Goal: Information Seeking & Learning: Learn about a topic

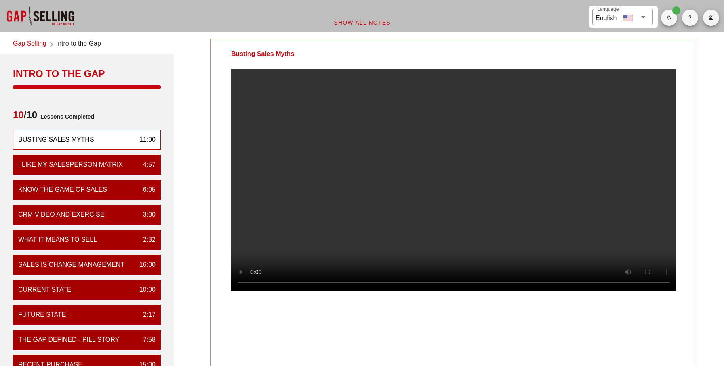
click at [338, 154] on video at bounding box center [453, 180] width 445 height 223
click at [32, 42] on link "Gap Selling" at bounding box center [30, 44] width 34 height 11
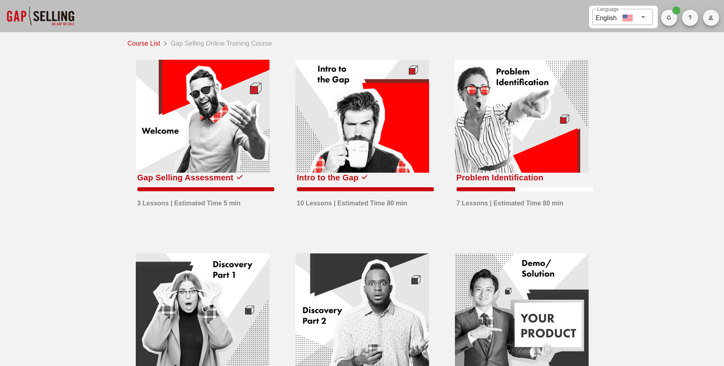
click at [496, 135] on div at bounding box center [522, 116] width 134 height 113
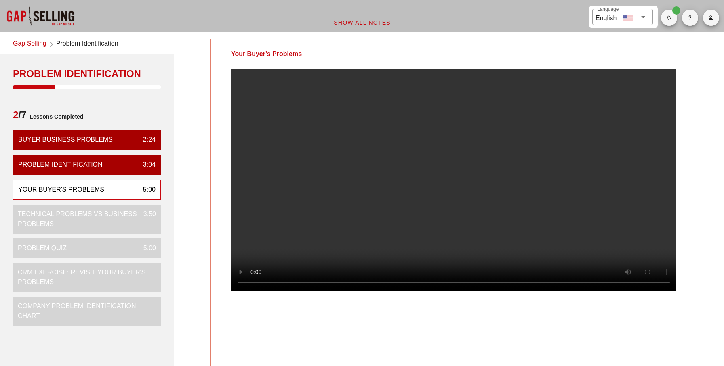
click at [269, 255] on video at bounding box center [453, 180] width 445 height 223
click at [325, 202] on video at bounding box center [453, 180] width 445 height 223
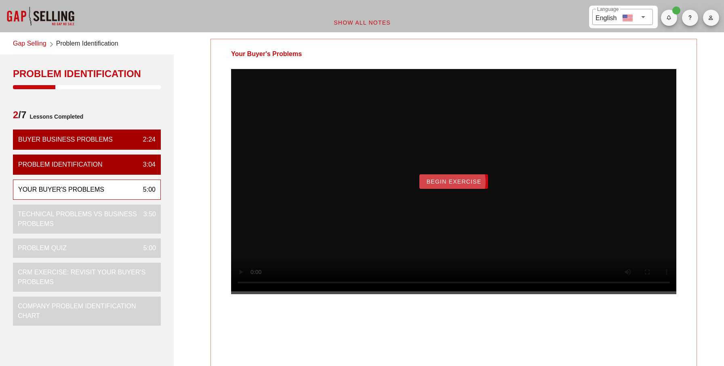
click at [468, 185] on span "Begin Exercise" at bounding box center [453, 182] width 55 height 6
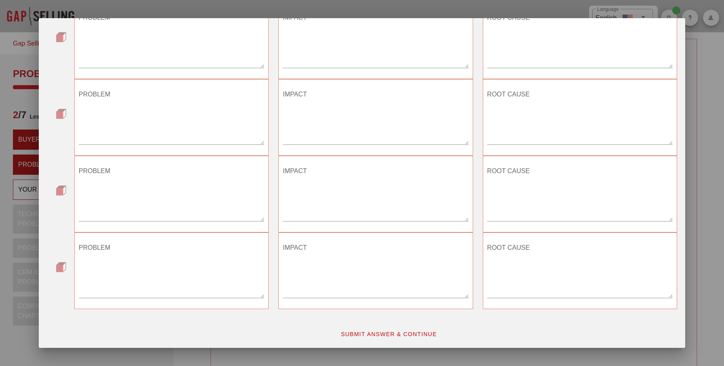
scroll to position [317, 0]
click at [404, 333] on span "SUBMIT ANSWER & CONTINUE" at bounding box center [389, 333] width 97 height 6
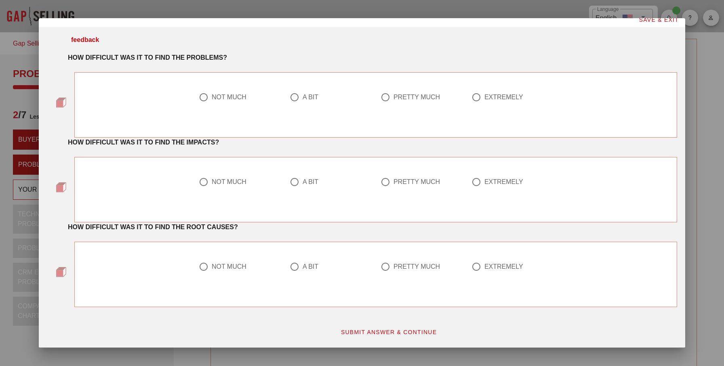
scroll to position [5, 0]
click at [202, 97] on div at bounding box center [204, 98] width 14 height 14
radio input "true"
click at [385, 187] on div at bounding box center [386, 183] width 14 height 14
radio input "true"
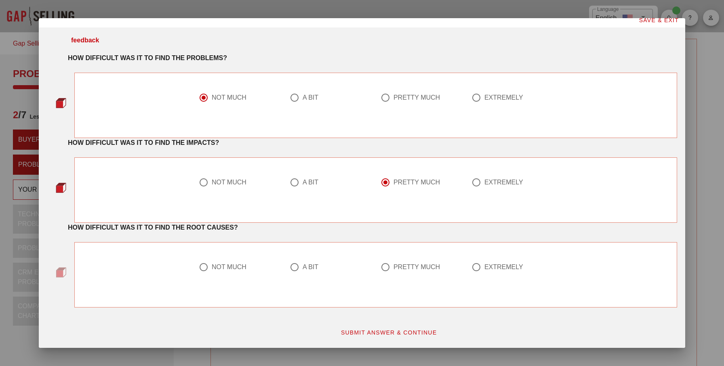
click at [234, 263] on div "NOT MUCH" at bounding box center [236, 268] width 75 height 10
radio input "true"
click at [364, 331] on span "SUBMIT ANSWER & CONTINUE" at bounding box center [389, 333] width 97 height 6
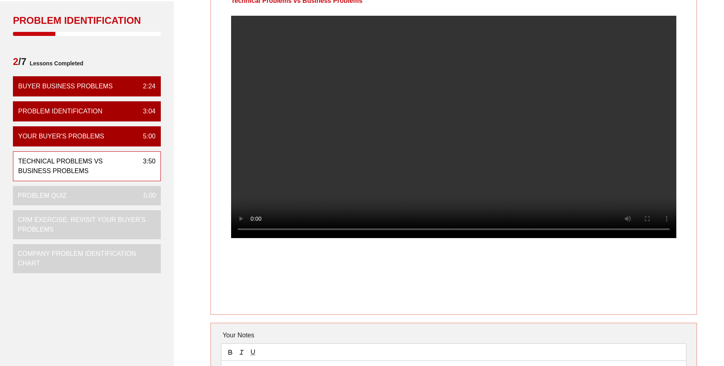
scroll to position [0, 0]
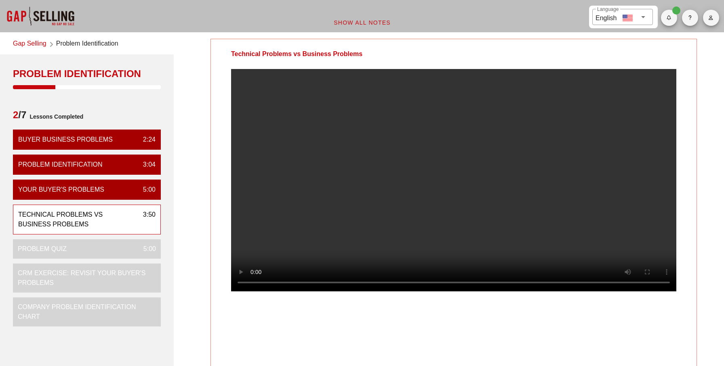
click at [487, 238] on video at bounding box center [453, 180] width 445 height 223
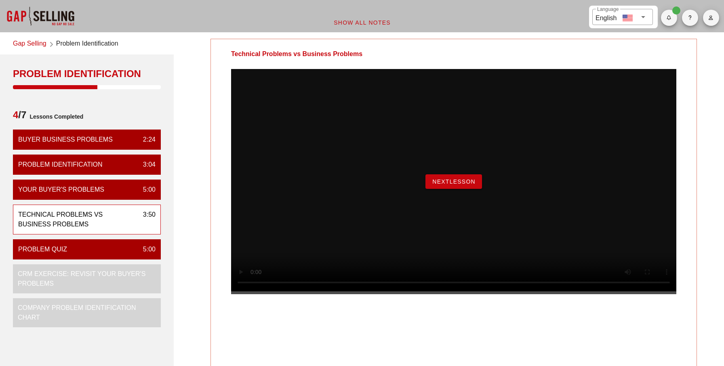
click at [454, 185] on span "NextLesson" at bounding box center [454, 182] width 44 height 6
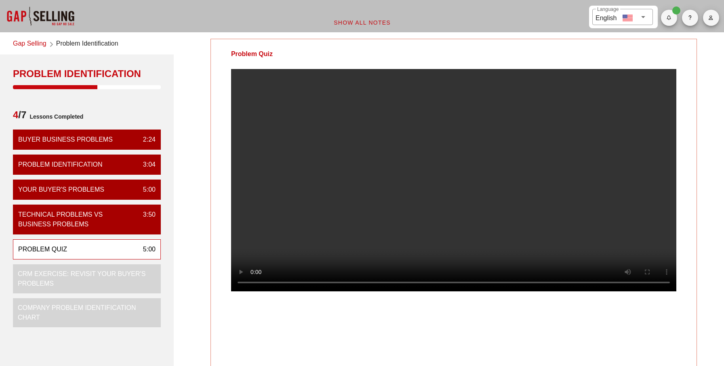
click at [432, 165] on video at bounding box center [453, 180] width 445 height 223
click at [312, 91] on video at bounding box center [453, 180] width 445 height 223
click at [254, 244] on video at bounding box center [453, 180] width 445 height 223
click at [289, 194] on video at bounding box center [453, 180] width 445 height 223
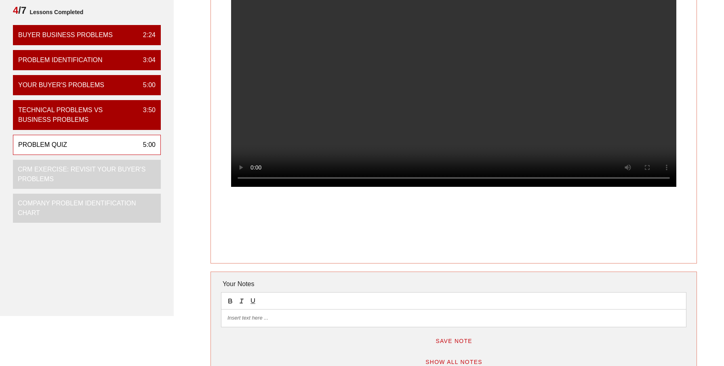
scroll to position [103, 0]
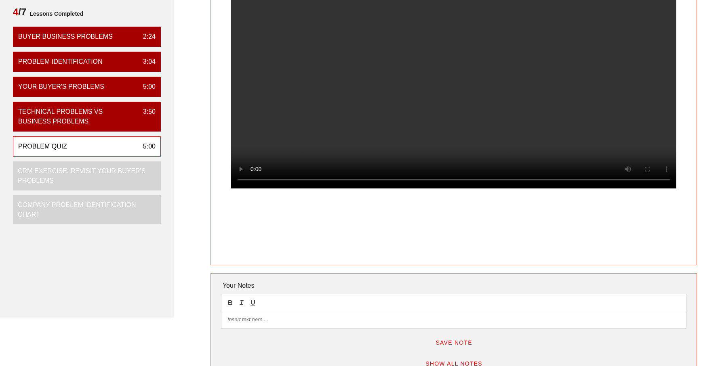
click at [410, 174] on video at bounding box center [453, 77] width 445 height 223
click at [526, 160] on video at bounding box center [453, 77] width 445 height 223
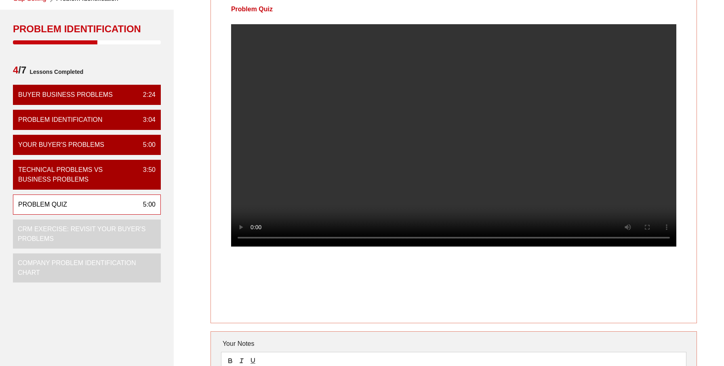
scroll to position [32, 0]
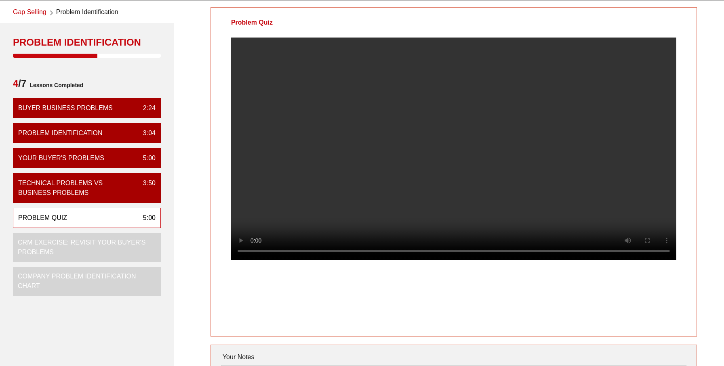
click at [565, 225] on video at bounding box center [453, 149] width 445 height 223
click at [344, 157] on video at bounding box center [453, 149] width 445 height 223
click at [345, 164] on video at bounding box center [453, 149] width 445 height 223
click at [335, 156] on video at bounding box center [453, 149] width 445 height 223
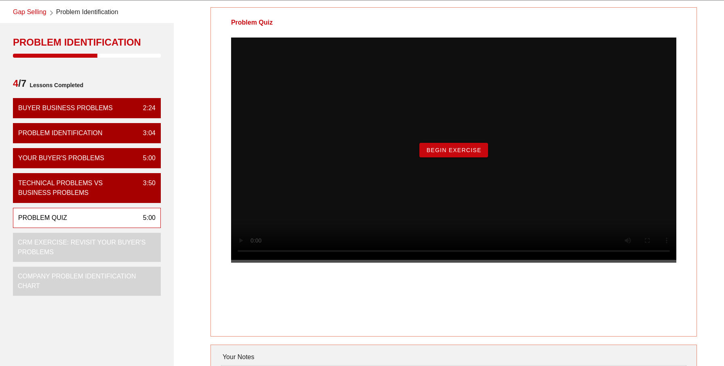
click at [452, 158] on button "Begin Exercise" at bounding box center [453, 150] width 68 height 15
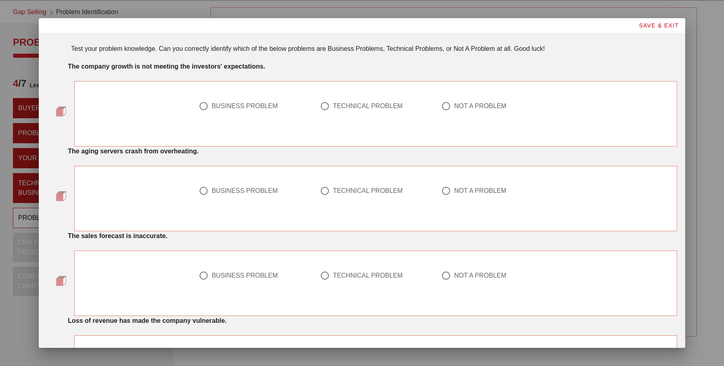
scroll to position [0, 0]
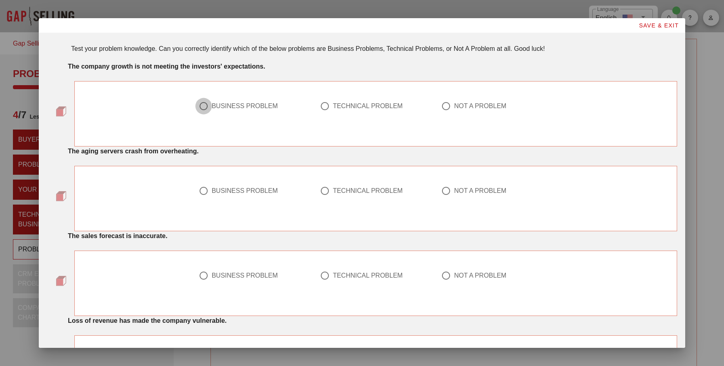
click at [205, 105] on div at bounding box center [204, 106] width 14 height 14
radio input "true"
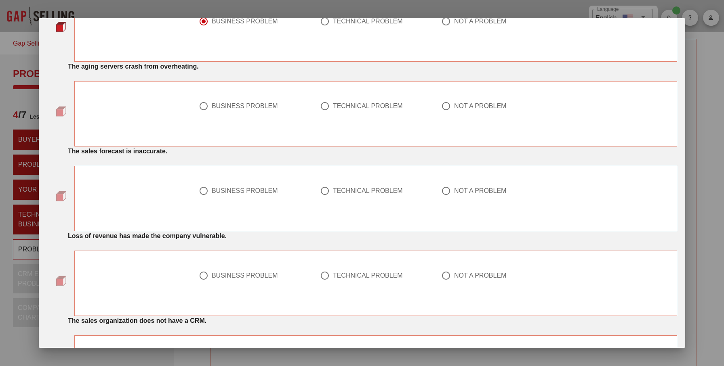
scroll to position [87, 0]
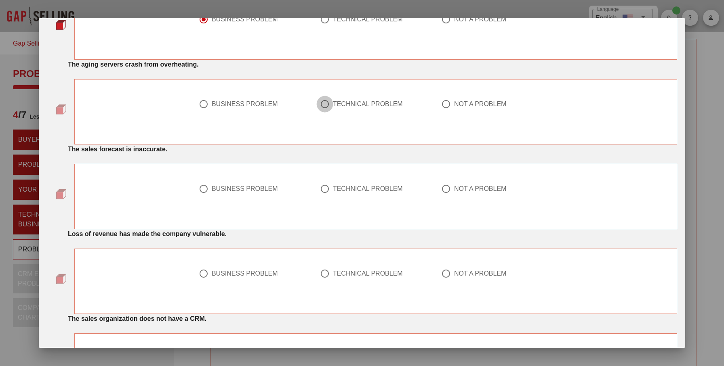
click at [323, 105] on div at bounding box center [325, 104] width 14 height 14
radio input "true"
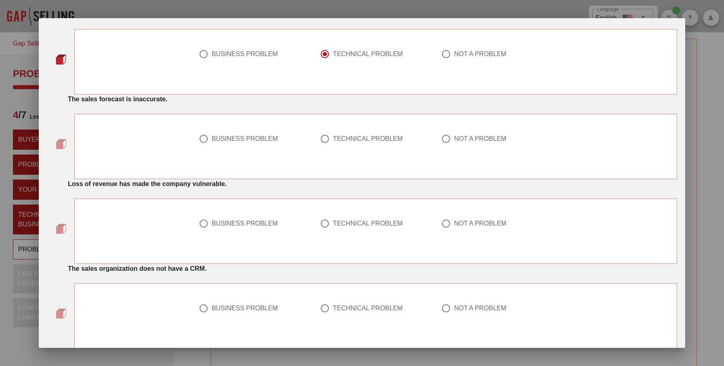
scroll to position [140, 0]
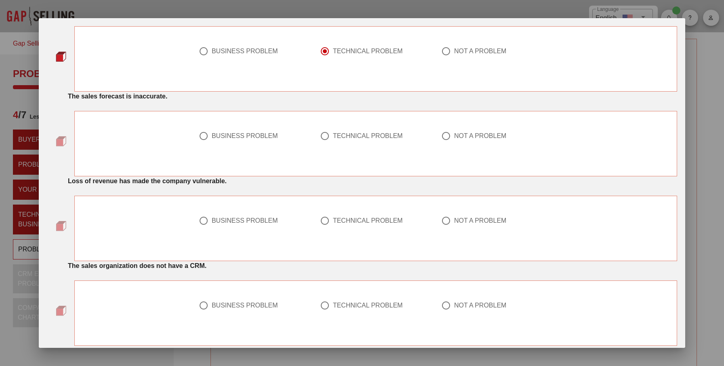
click at [204, 135] on div at bounding box center [204, 136] width 14 height 14
radio input "true"
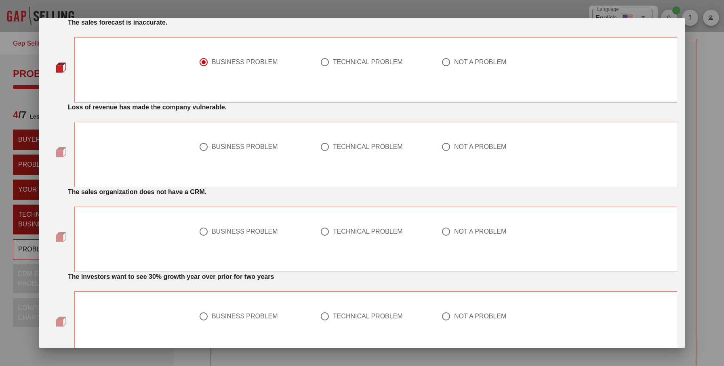
scroll to position [214, 0]
click at [203, 146] on div at bounding box center [204, 147] width 14 height 14
radio input "true"
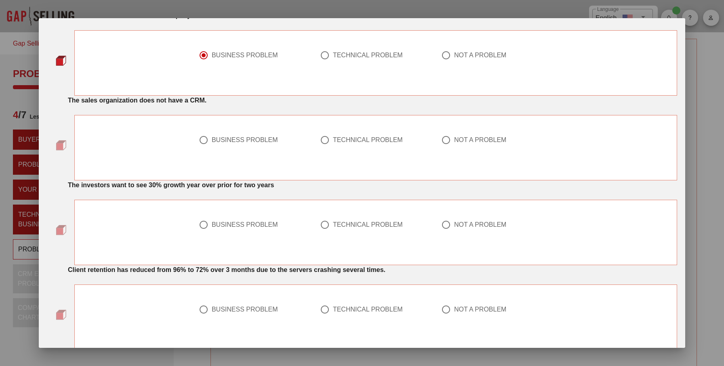
scroll to position [308, 0]
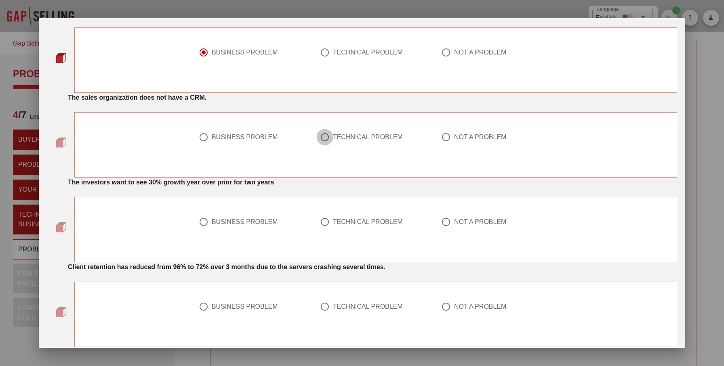
click at [325, 139] on div at bounding box center [325, 138] width 14 height 14
radio input "true"
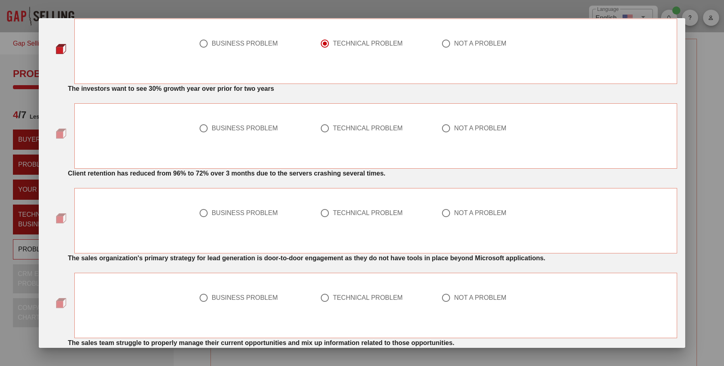
scroll to position [404, 0]
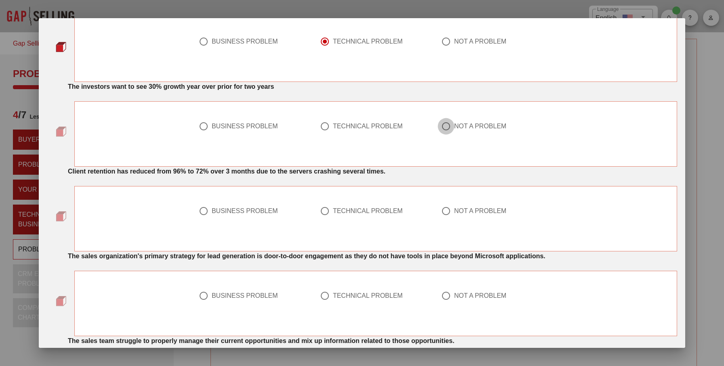
click at [445, 124] on div at bounding box center [446, 127] width 14 height 14
radio input "true"
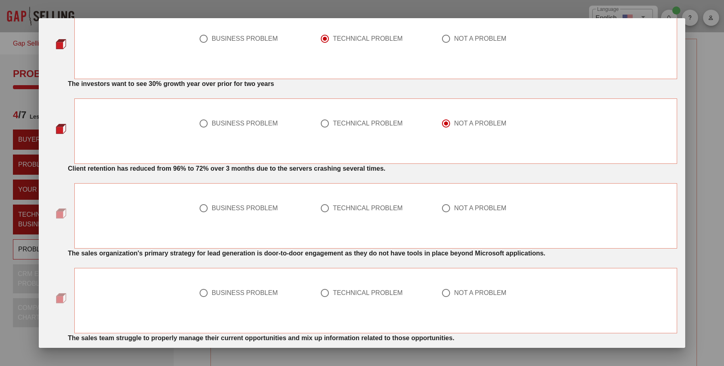
scroll to position [408, 0]
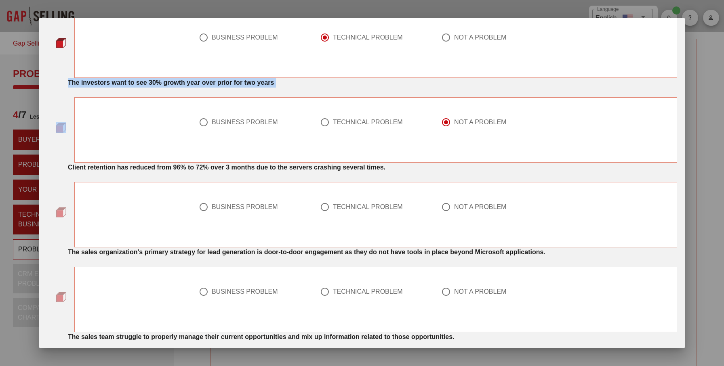
drag, startPoint x: 69, startPoint y: 82, endPoint x: 286, endPoint y: 95, distance: 217.7
click at [286, 95] on div "The investors want to see 30% growth year over prior for two years BUSINESS PRO…" at bounding box center [362, 120] width 630 height 85
copy div "The investors want to see 30% growth year over prior for two years BUSINESS PRO…"
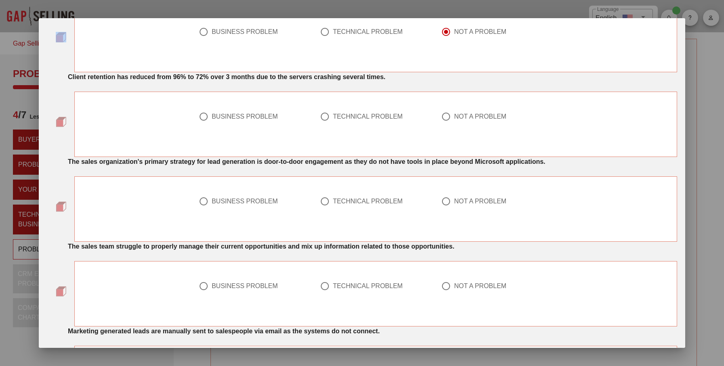
scroll to position [501, 0]
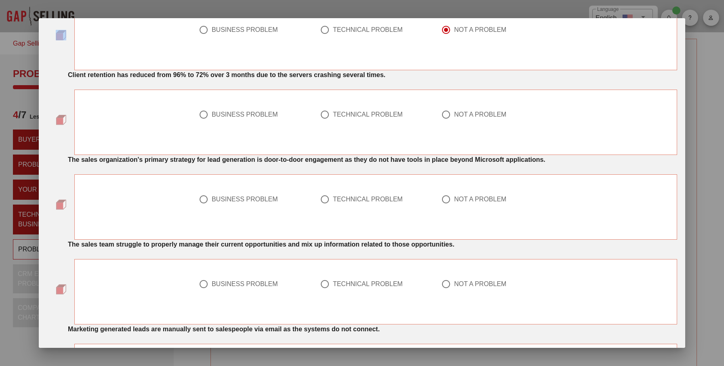
click at [241, 118] on div "BUSINESS PROBLEM" at bounding box center [245, 115] width 66 height 8
radio input "true"
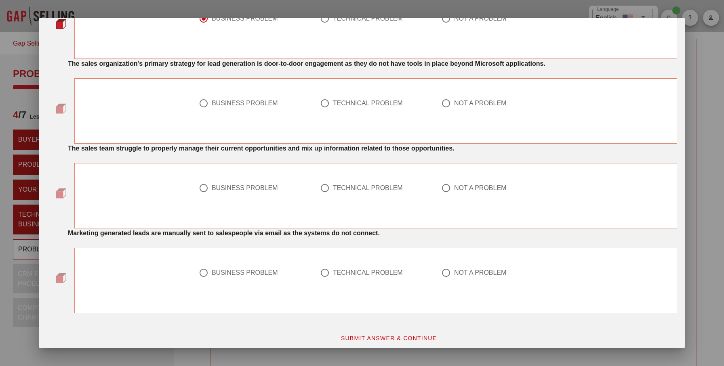
scroll to position [602, 0]
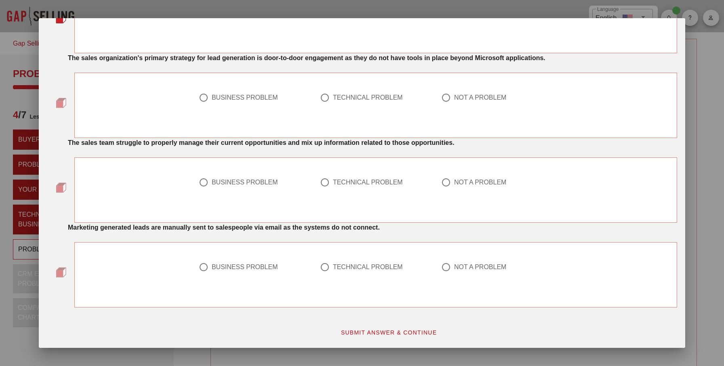
click at [204, 181] on div at bounding box center [204, 183] width 14 height 14
radio input "true"
click at [324, 270] on div at bounding box center [325, 268] width 14 height 14
radio input "true"
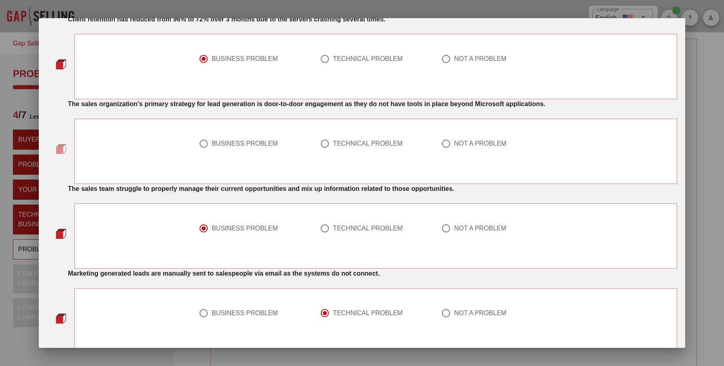
scroll to position [499, 0]
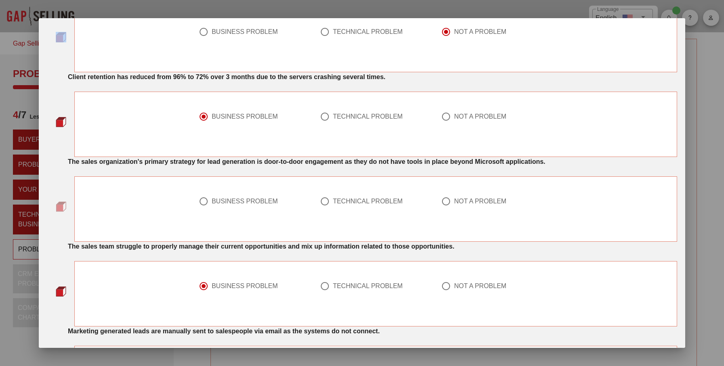
click at [326, 202] on div at bounding box center [325, 202] width 14 height 14
radio input "true"
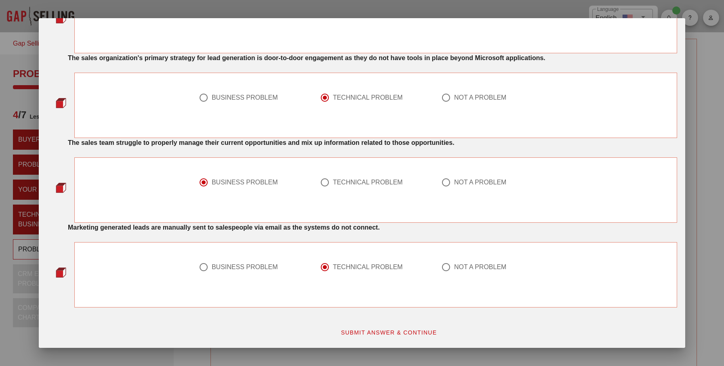
click at [373, 331] on span "SUBMIT ANSWER & CONTINUE" at bounding box center [389, 333] width 97 height 6
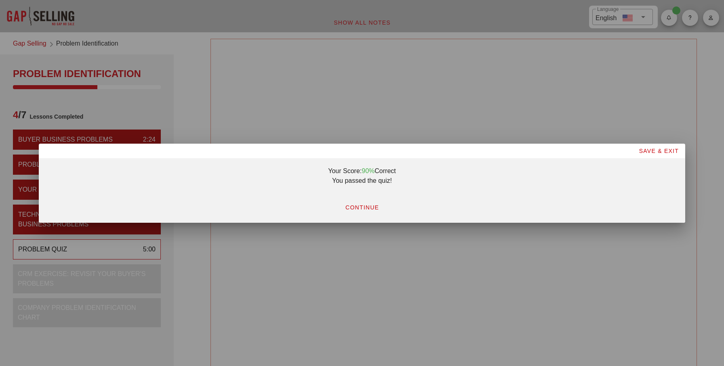
scroll to position [0, 0]
click at [362, 206] on span "CONTINUE" at bounding box center [362, 207] width 34 height 6
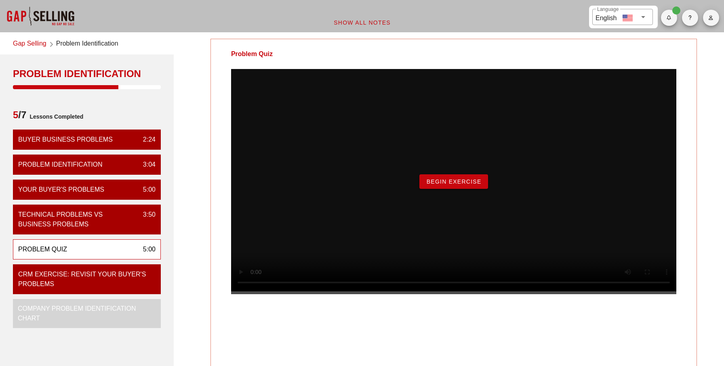
click at [447, 189] on button "Begin Exercise" at bounding box center [453, 182] width 68 height 15
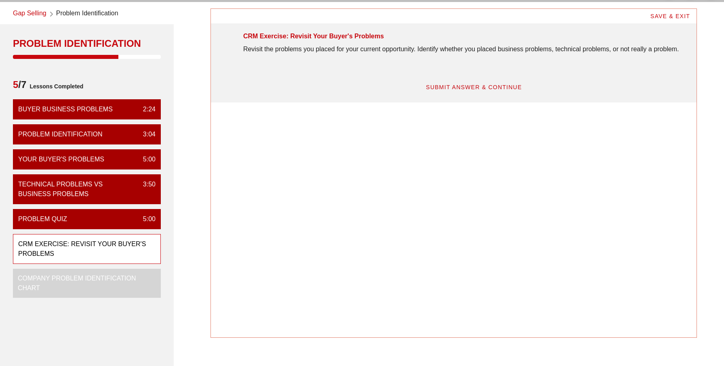
scroll to position [31, 0]
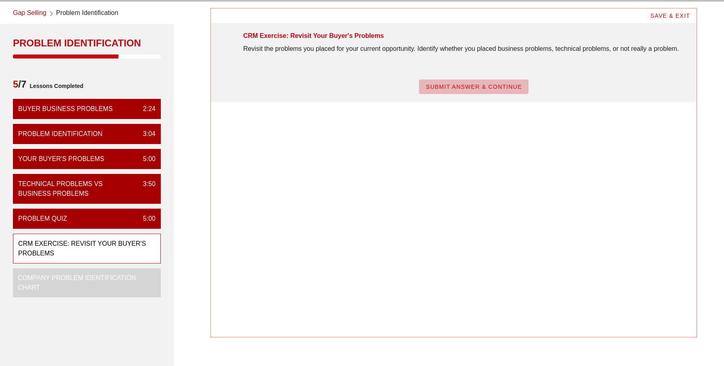
click at [454, 90] on span "SUBMIT ANSWER & CONTINUE" at bounding box center [473, 87] width 97 height 6
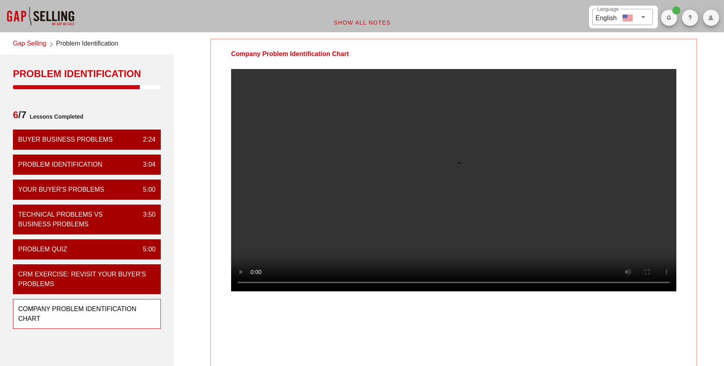
click at [401, 274] on video at bounding box center [453, 180] width 445 height 223
click at [364, 232] on video at bounding box center [453, 180] width 445 height 223
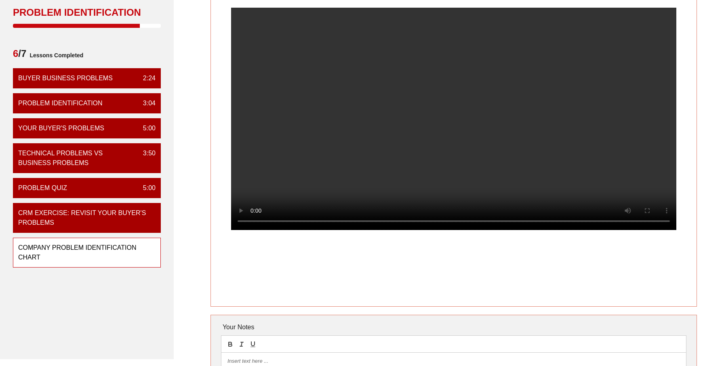
scroll to position [42, 0]
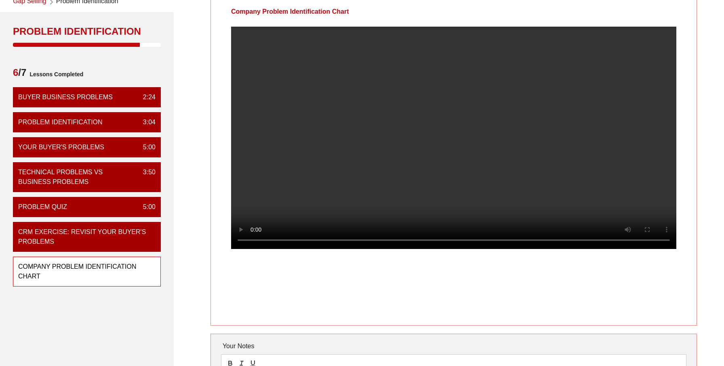
click at [291, 154] on video at bounding box center [453, 138] width 445 height 223
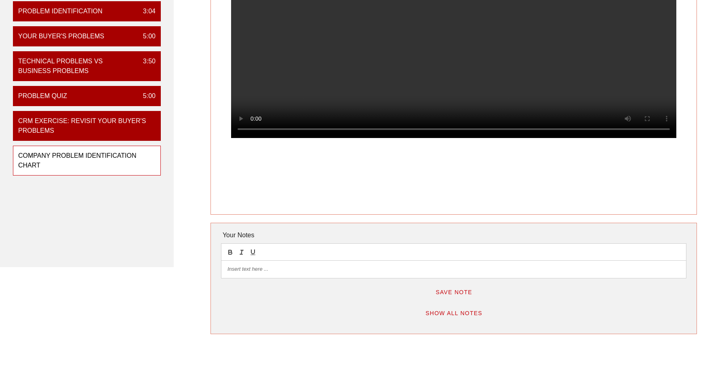
scroll to position [90, 0]
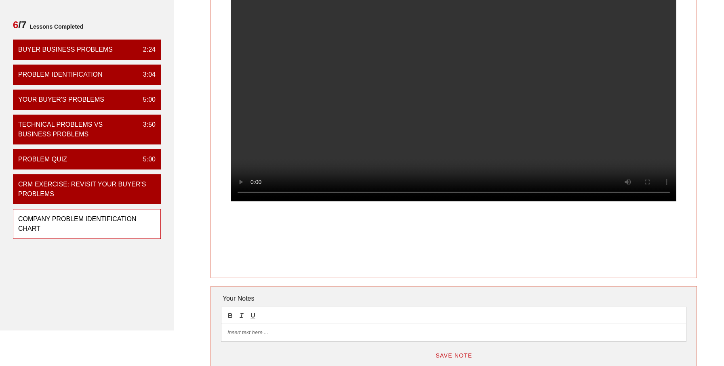
click at [362, 163] on video at bounding box center [453, 90] width 445 height 223
click at [425, 118] on video at bounding box center [453, 90] width 445 height 223
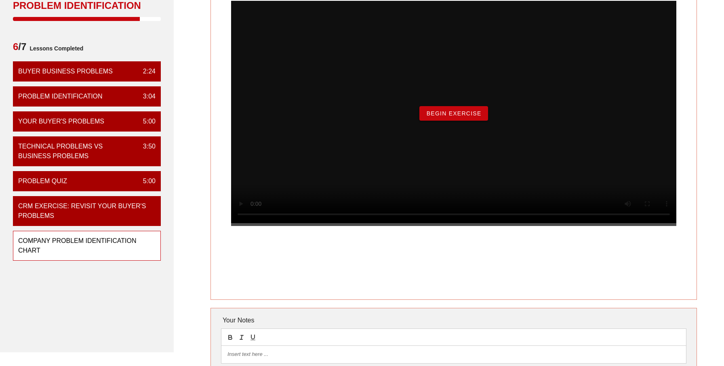
scroll to position [69, 0]
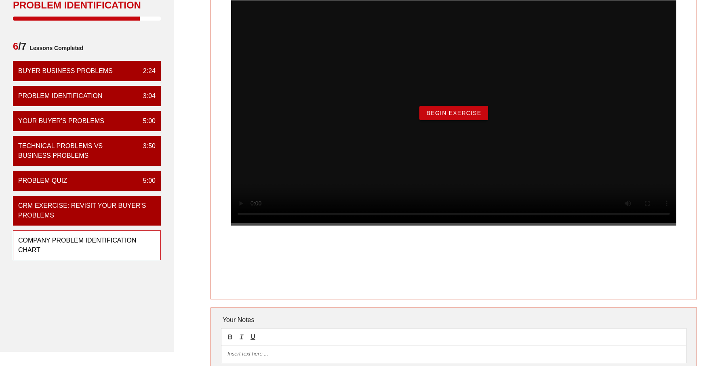
click at [458, 116] on span "Begin Exercise" at bounding box center [453, 113] width 55 height 6
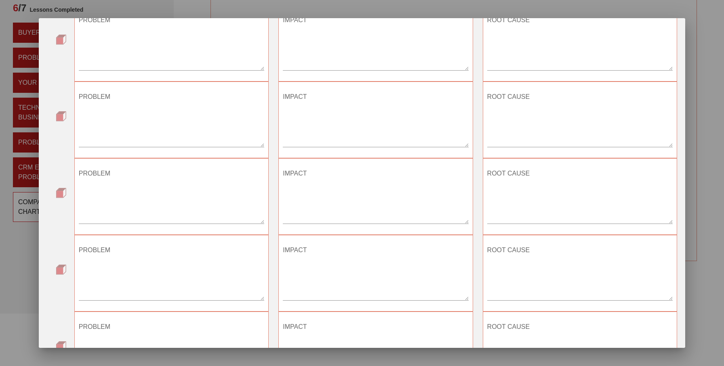
scroll to position [0, 0]
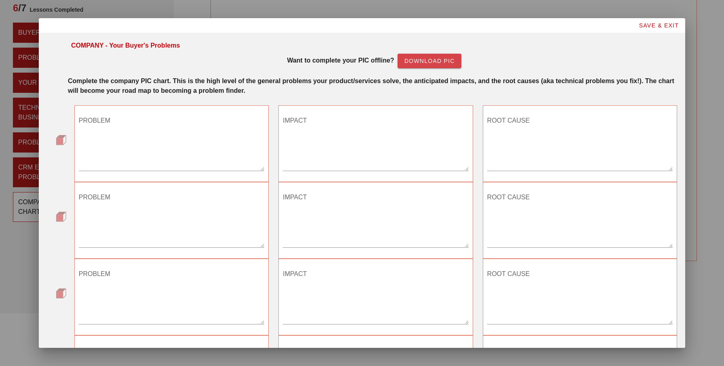
click at [434, 61] on span "Download PIC" at bounding box center [429, 61] width 51 height 6
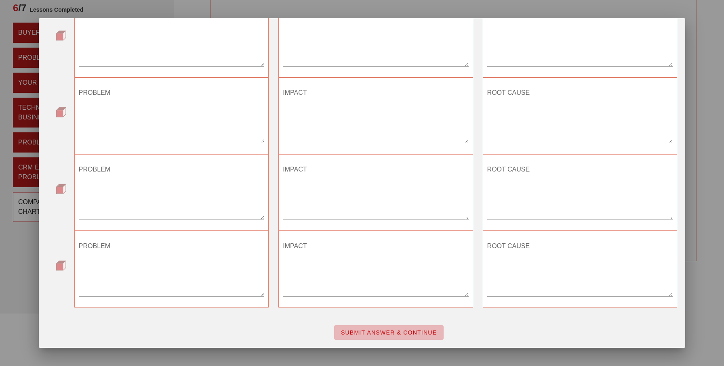
click at [398, 338] on button "SUBMIT ANSWER & CONTINUE" at bounding box center [389, 333] width 110 height 15
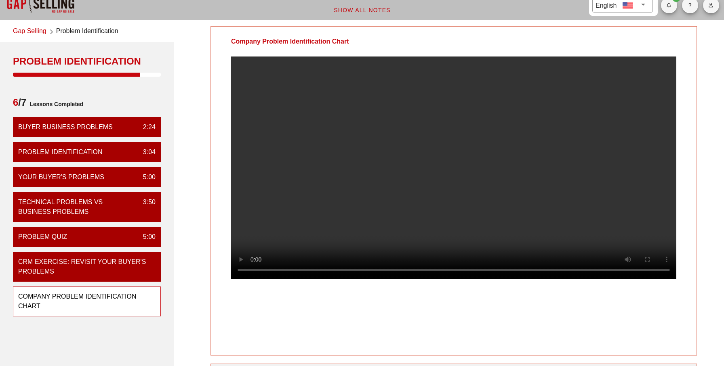
scroll to position [19, 0]
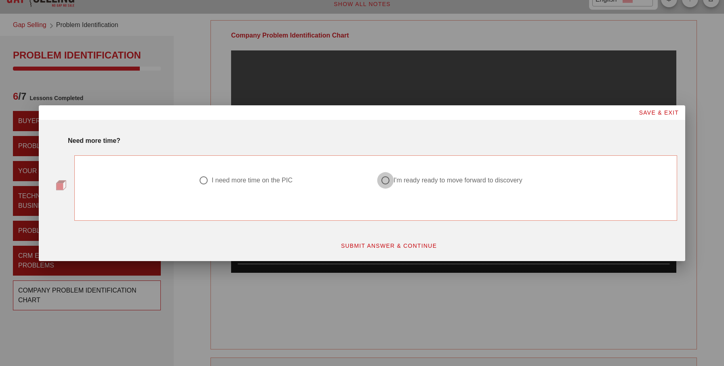
click at [391, 179] on div at bounding box center [386, 181] width 14 height 14
radio input "true"
click at [403, 242] on button "SUBMIT ANSWER & CONTINUE" at bounding box center [389, 246] width 110 height 15
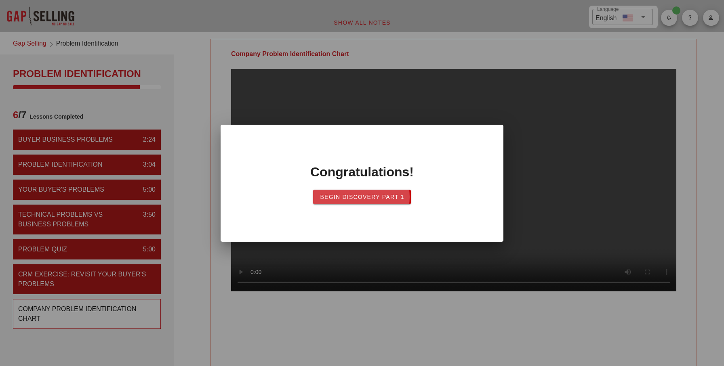
click at [392, 198] on span "Begin Discovery PART 1" at bounding box center [362, 197] width 85 height 6
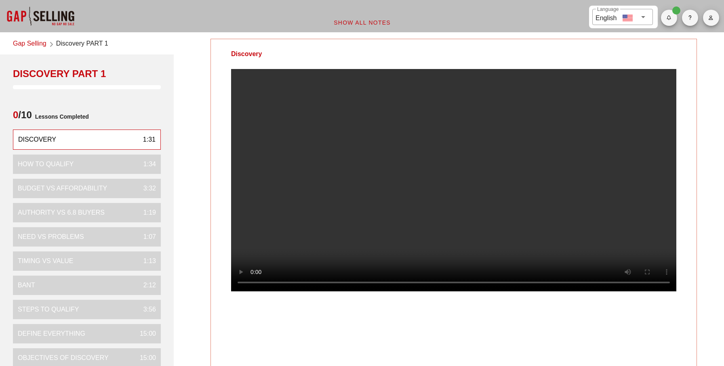
click at [328, 187] on video at bounding box center [453, 180] width 445 height 223
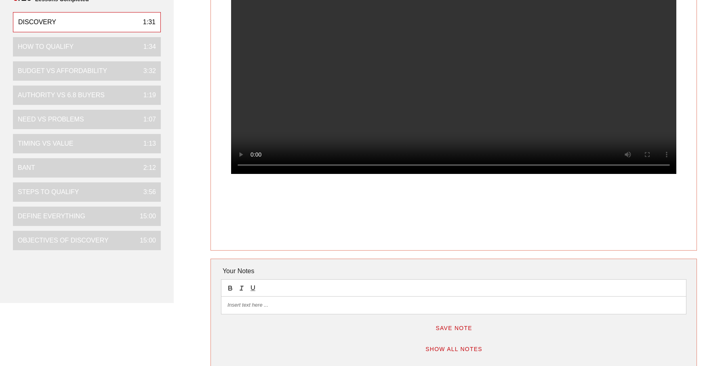
scroll to position [123, 0]
